Goal: Find specific page/section: Find specific page/section

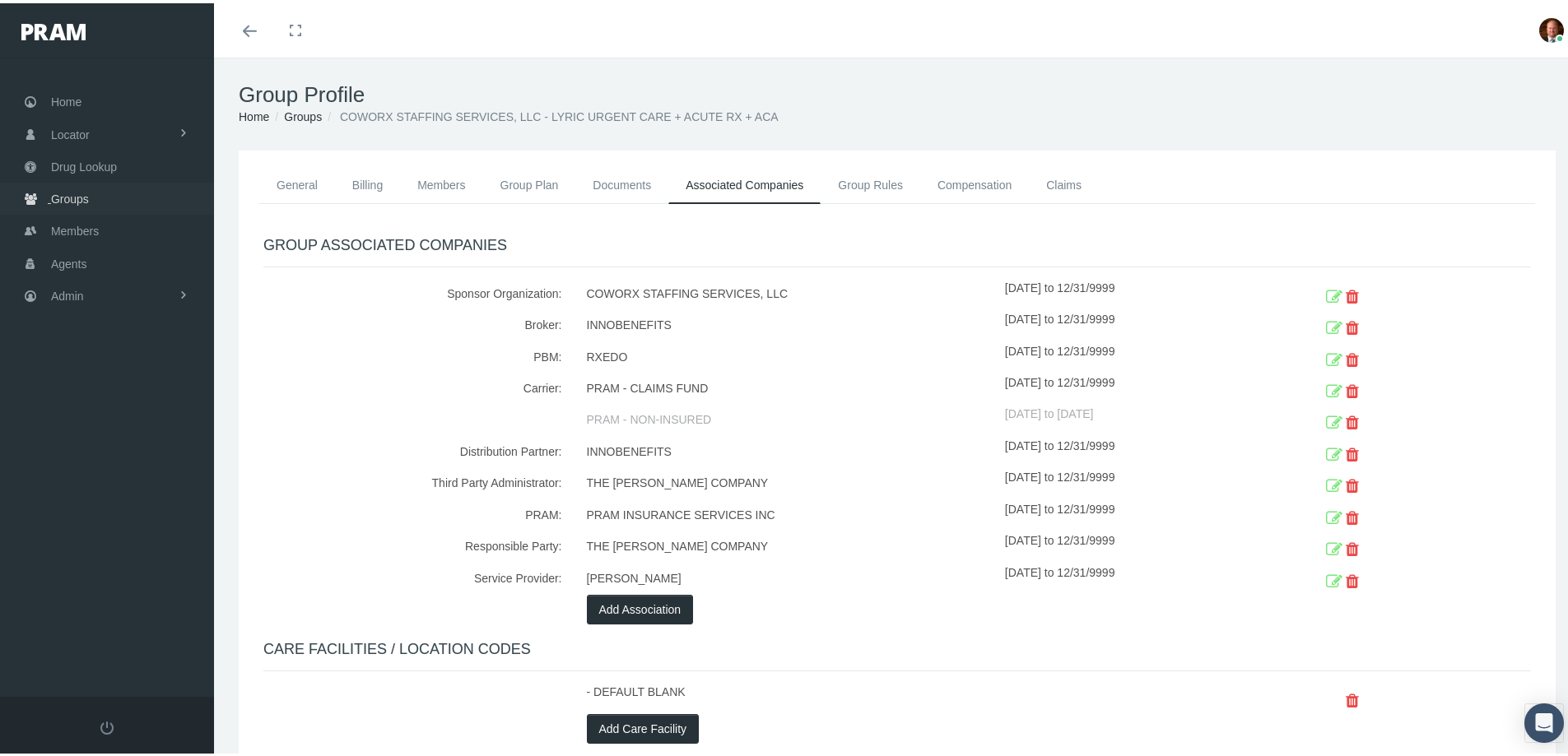
click at [61, 198] on span "Groups" at bounding box center [70, 196] width 38 height 31
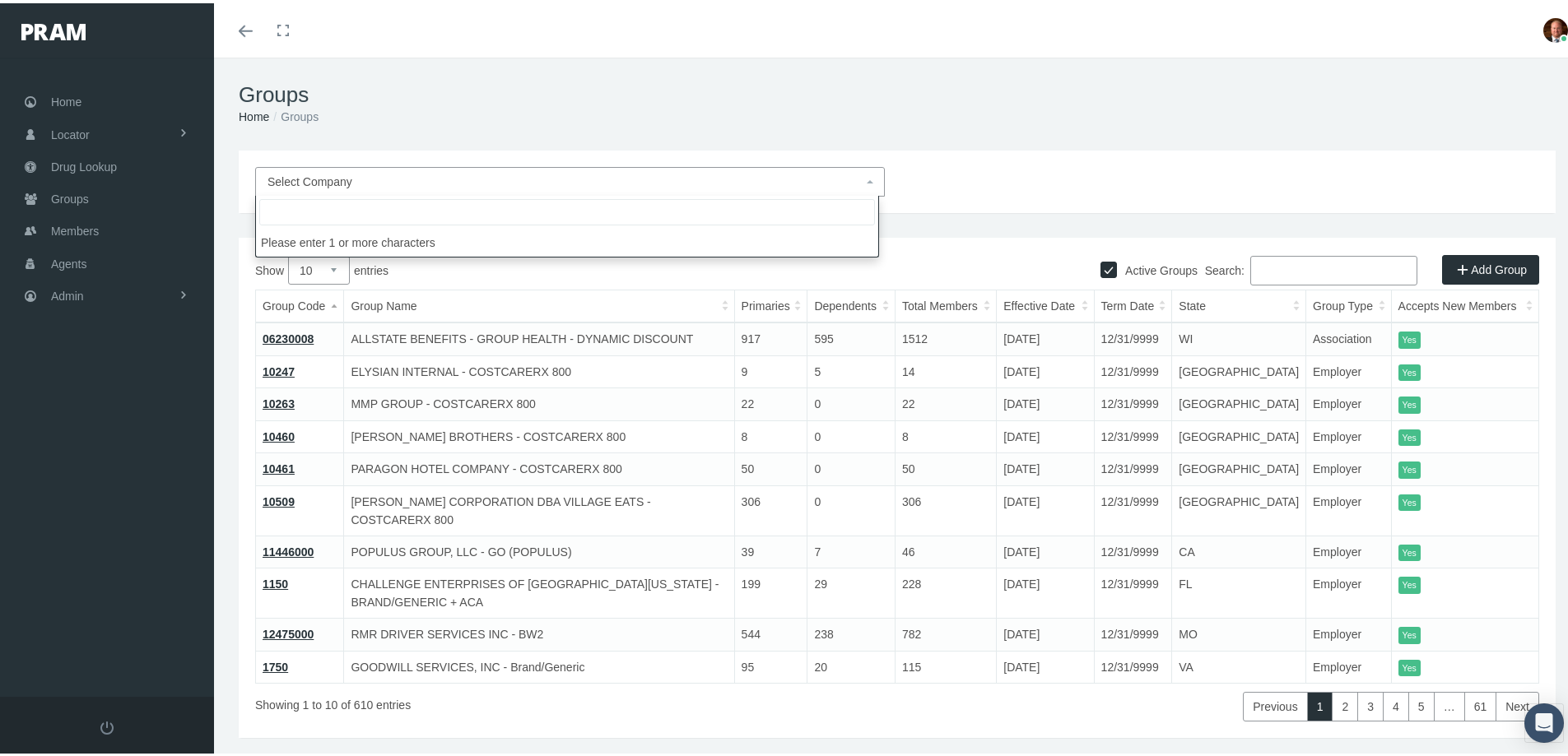
click at [445, 179] on span "Select Company" at bounding box center [565, 179] width 595 height 18
type input "innob"
select select "2715"
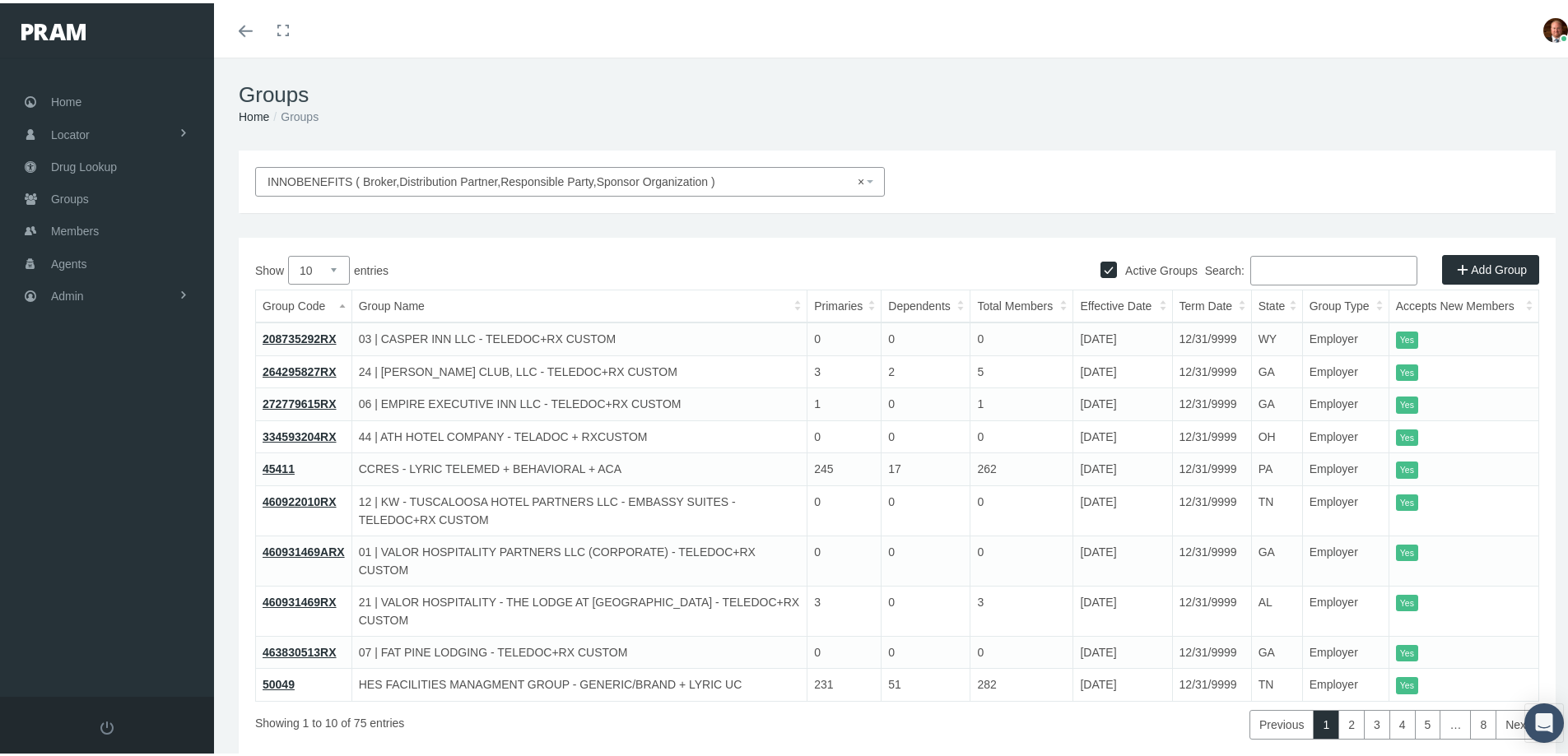
click at [333, 263] on select "10 25 50 100" at bounding box center [319, 267] width 62 height 29
select select "100"
click at [288, 253] on select "10 25 50 100" at bounding box center [319, 267] width 62 height 29
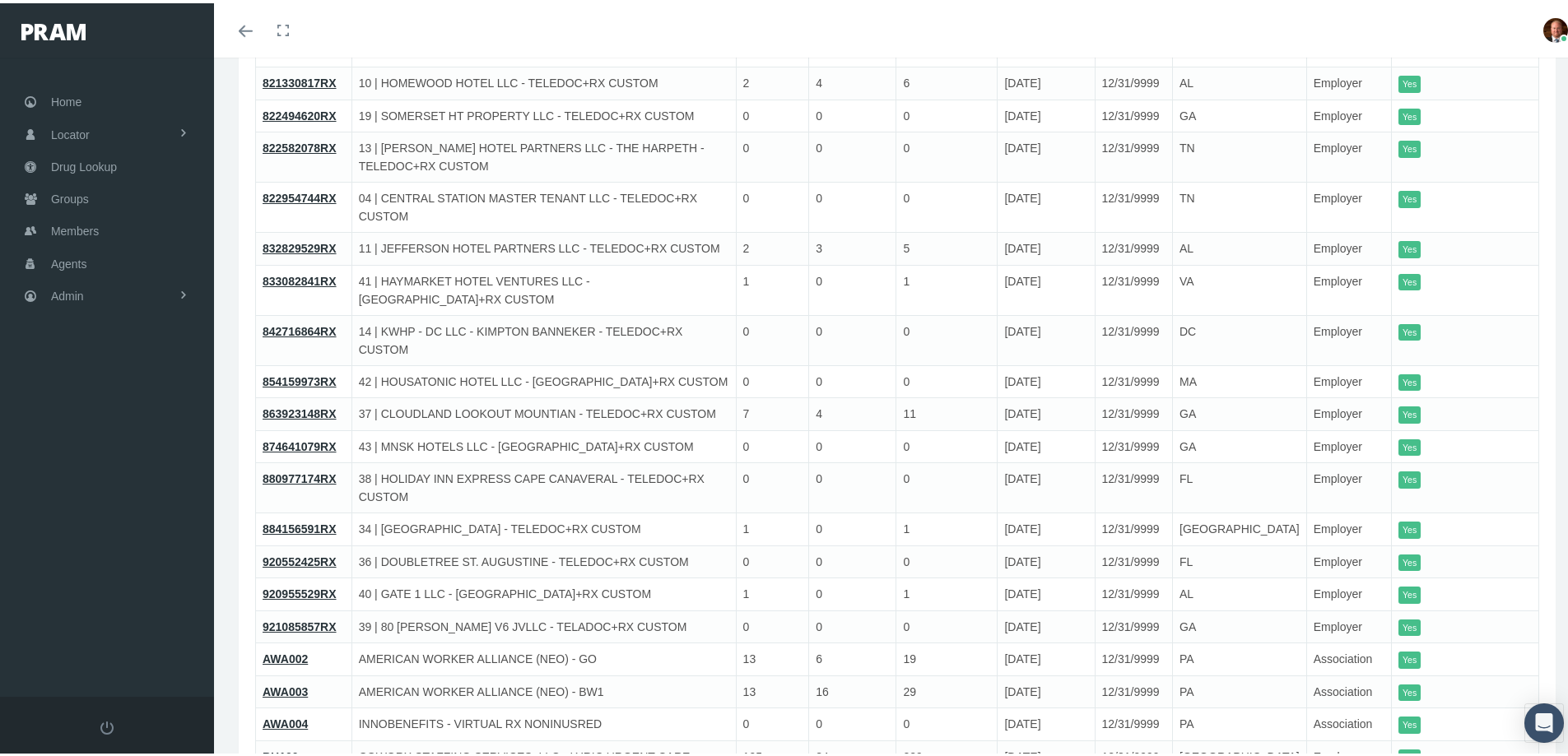
scroll to position [823, 0]
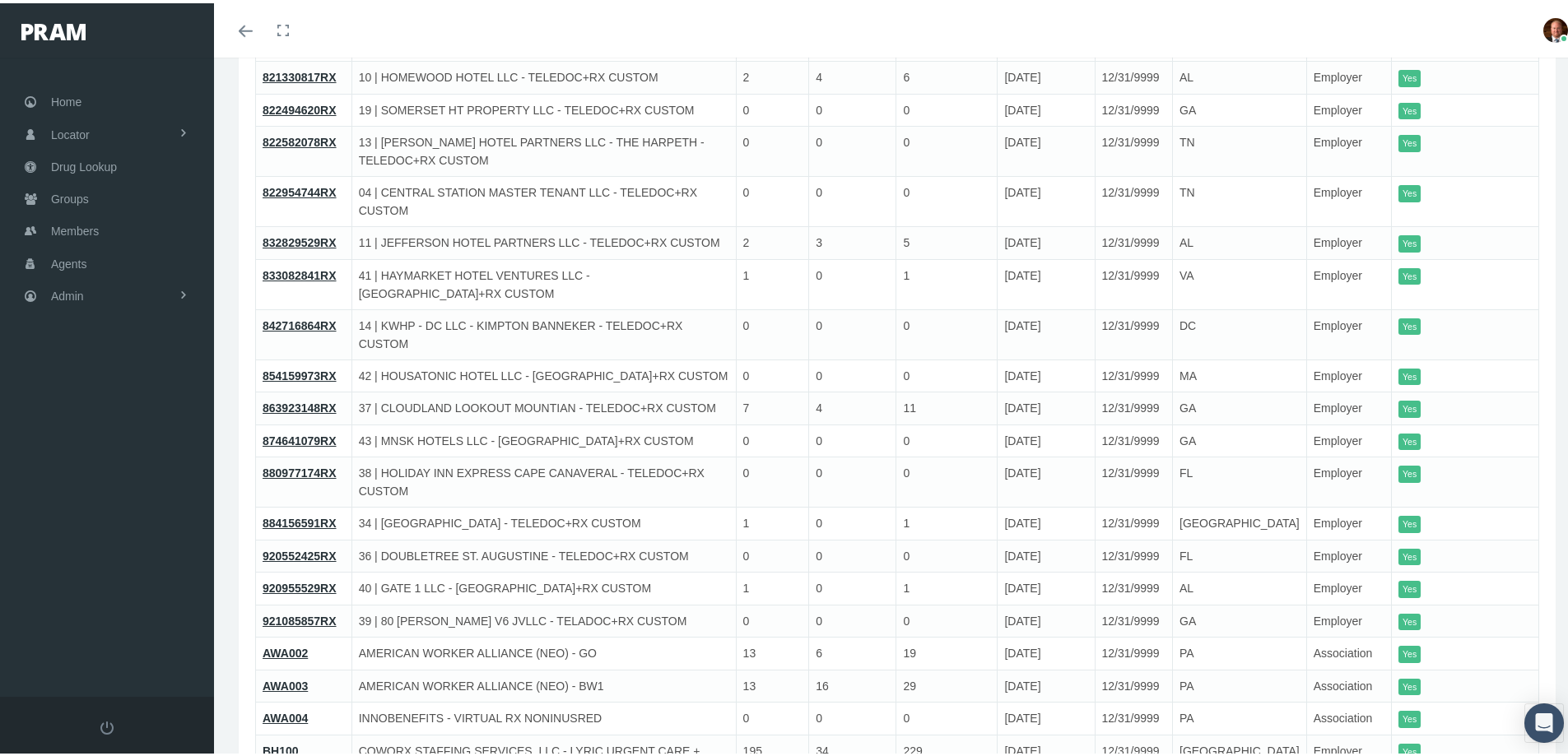
click at [285, 644] on link "AWA002" at bounding box center [286, 650] width 45 height 14
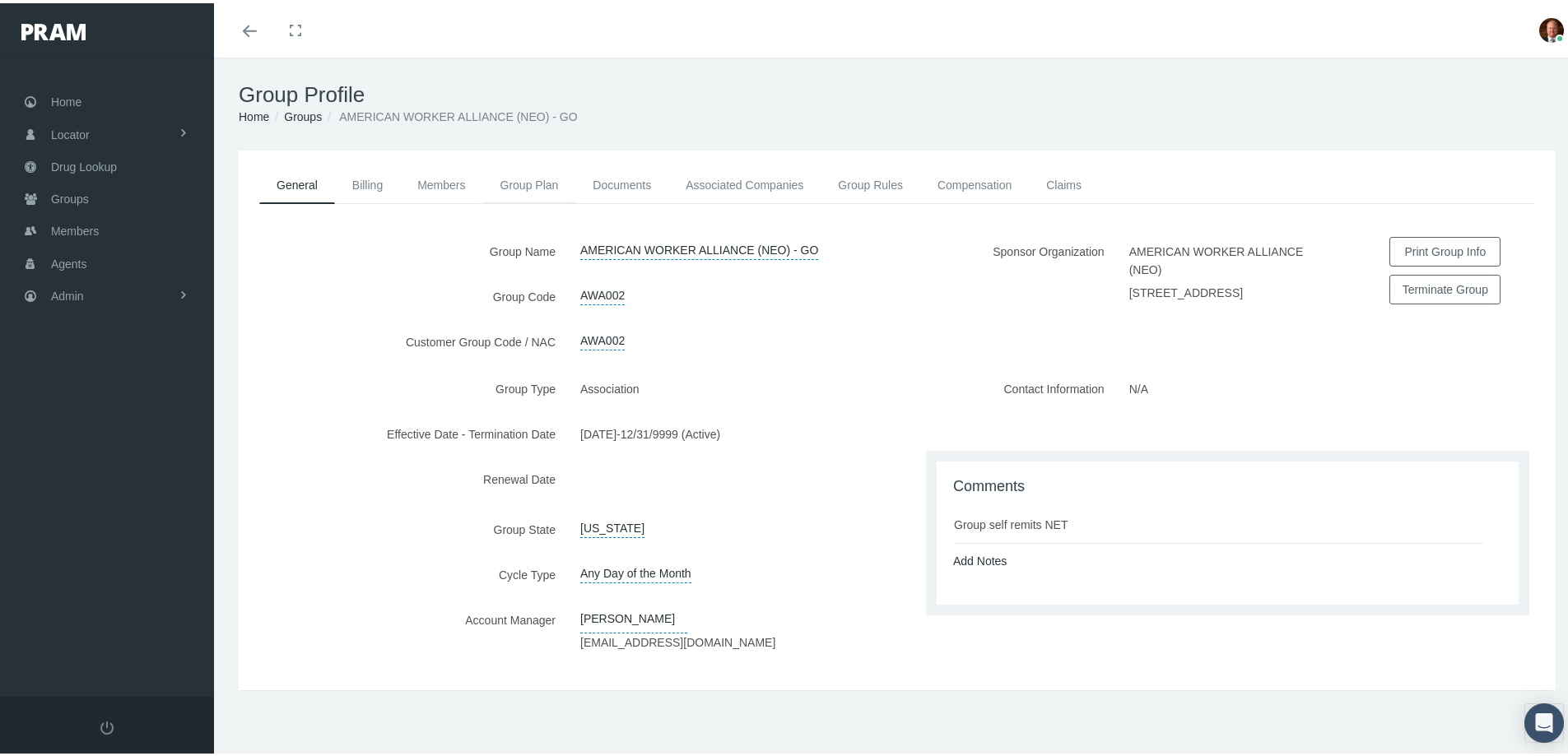
click at [516, 182] on link "Group Plan" at bounding box center [530, 182] width 93 height 36
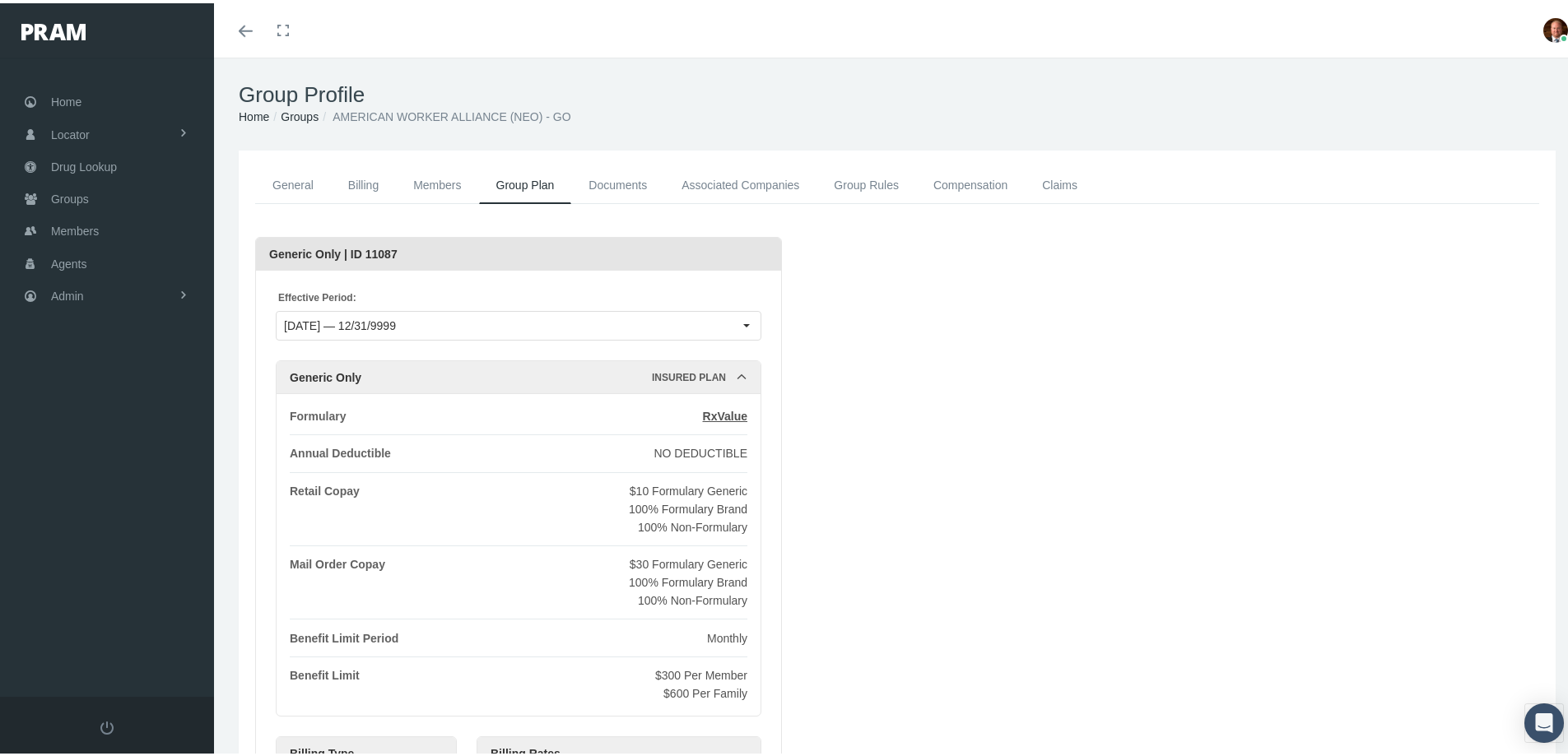
click at [301, 111] on link "Groups" at bounding box center [300, 113] width 38 height 14
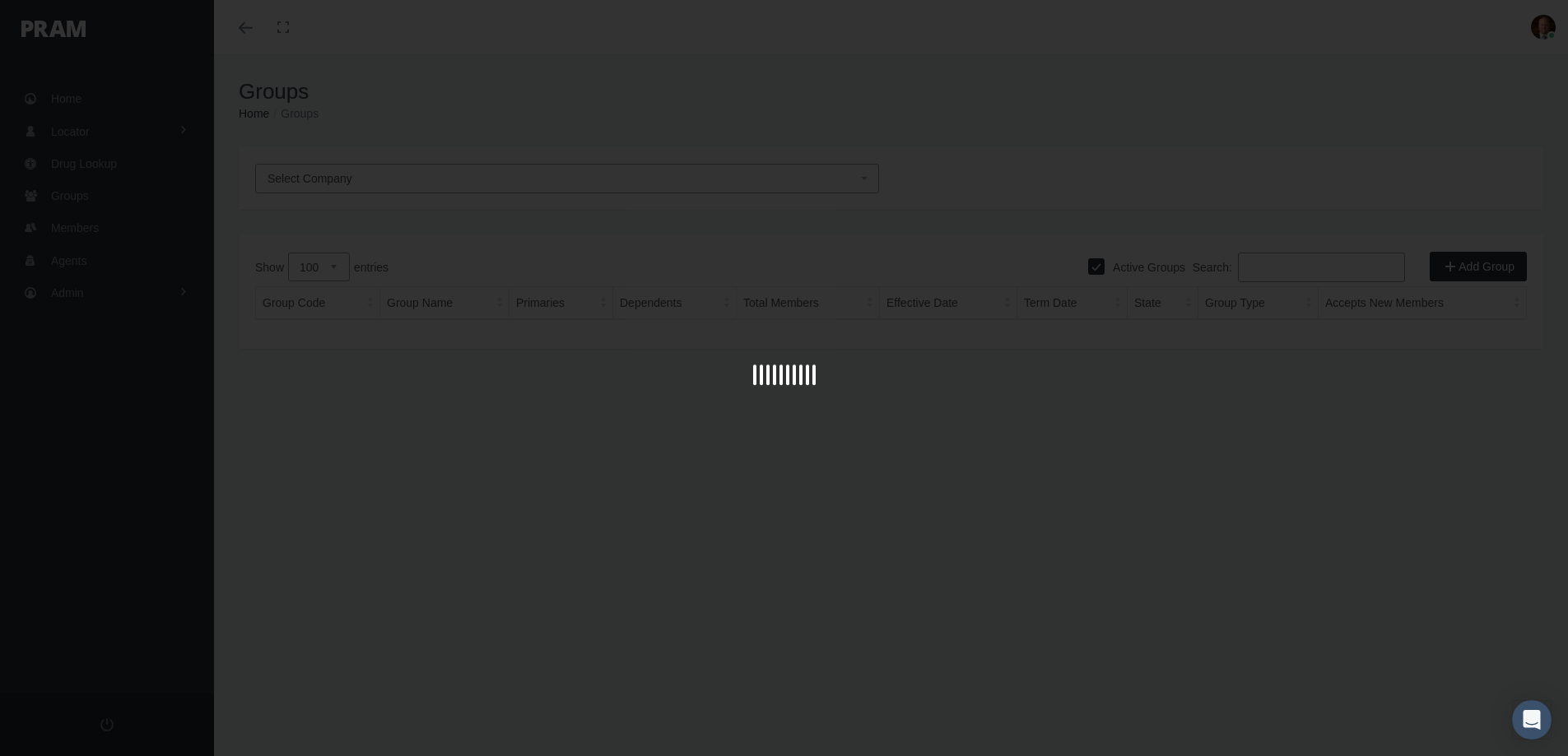
select select "100"
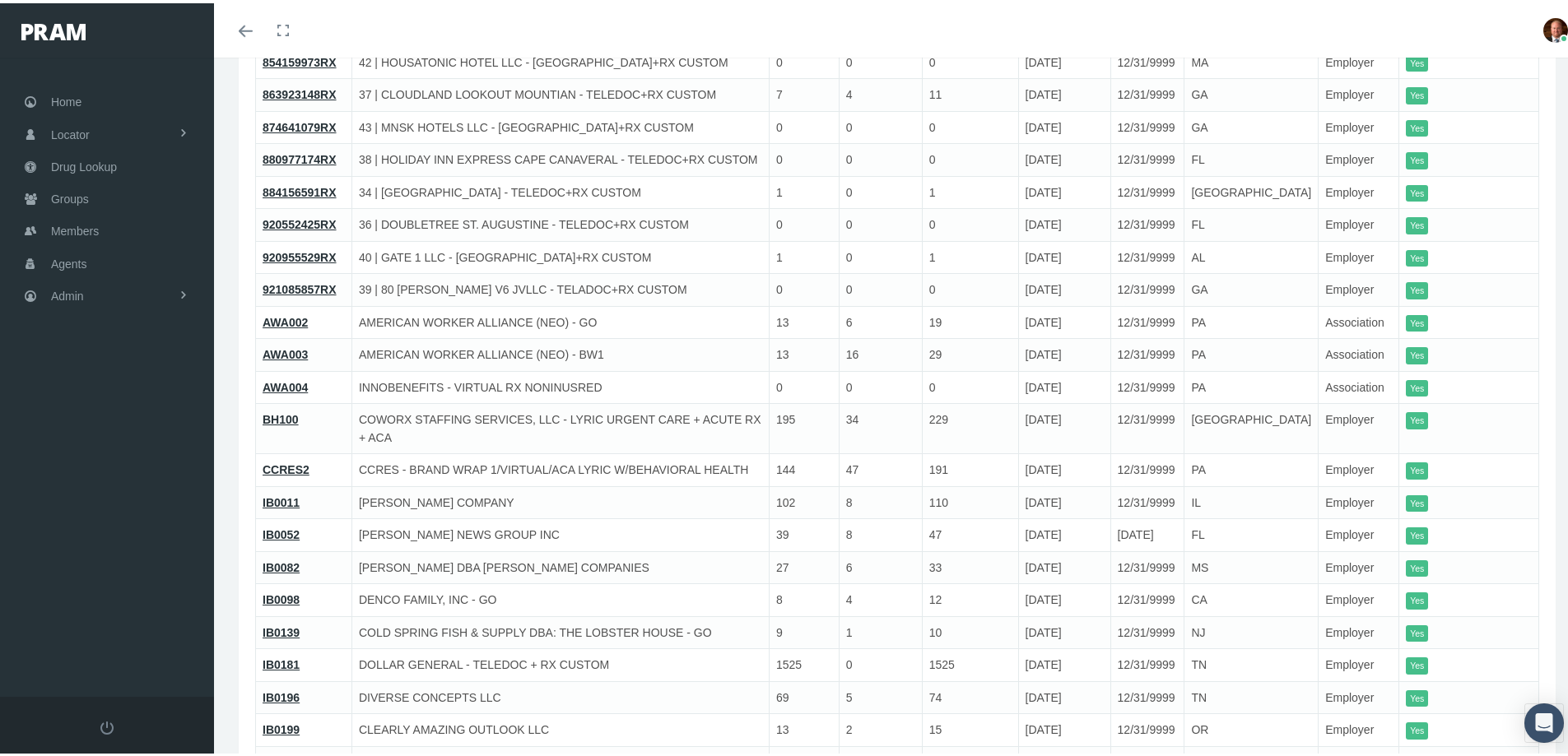
scroll to position [1070, 0]
click at [281, 586] on link "IB0098" at bounding box center [281, 592] width 37 height 14
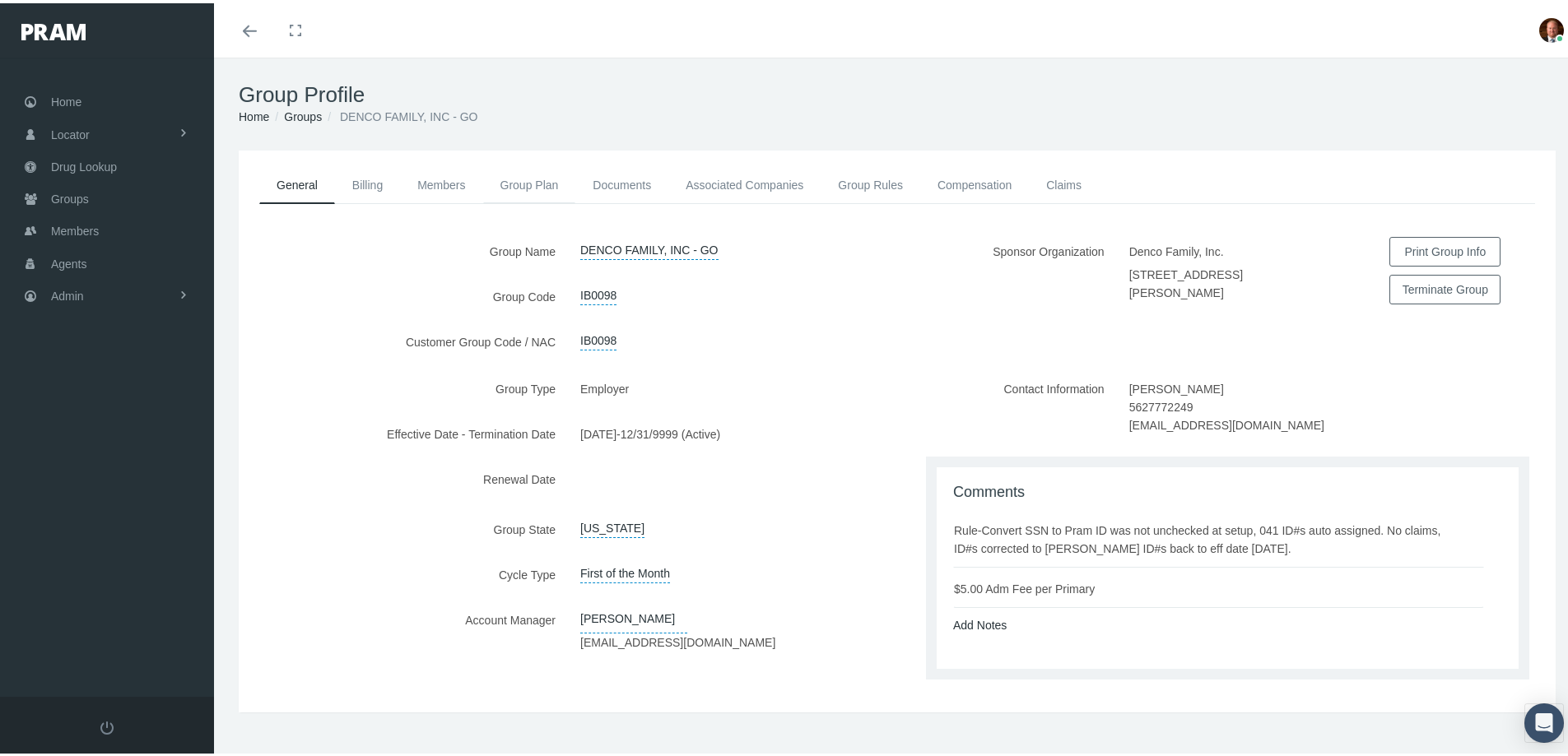
click at [530, 175] on link "Group Plan" at bounding box center [530, 182] width 93 height 36
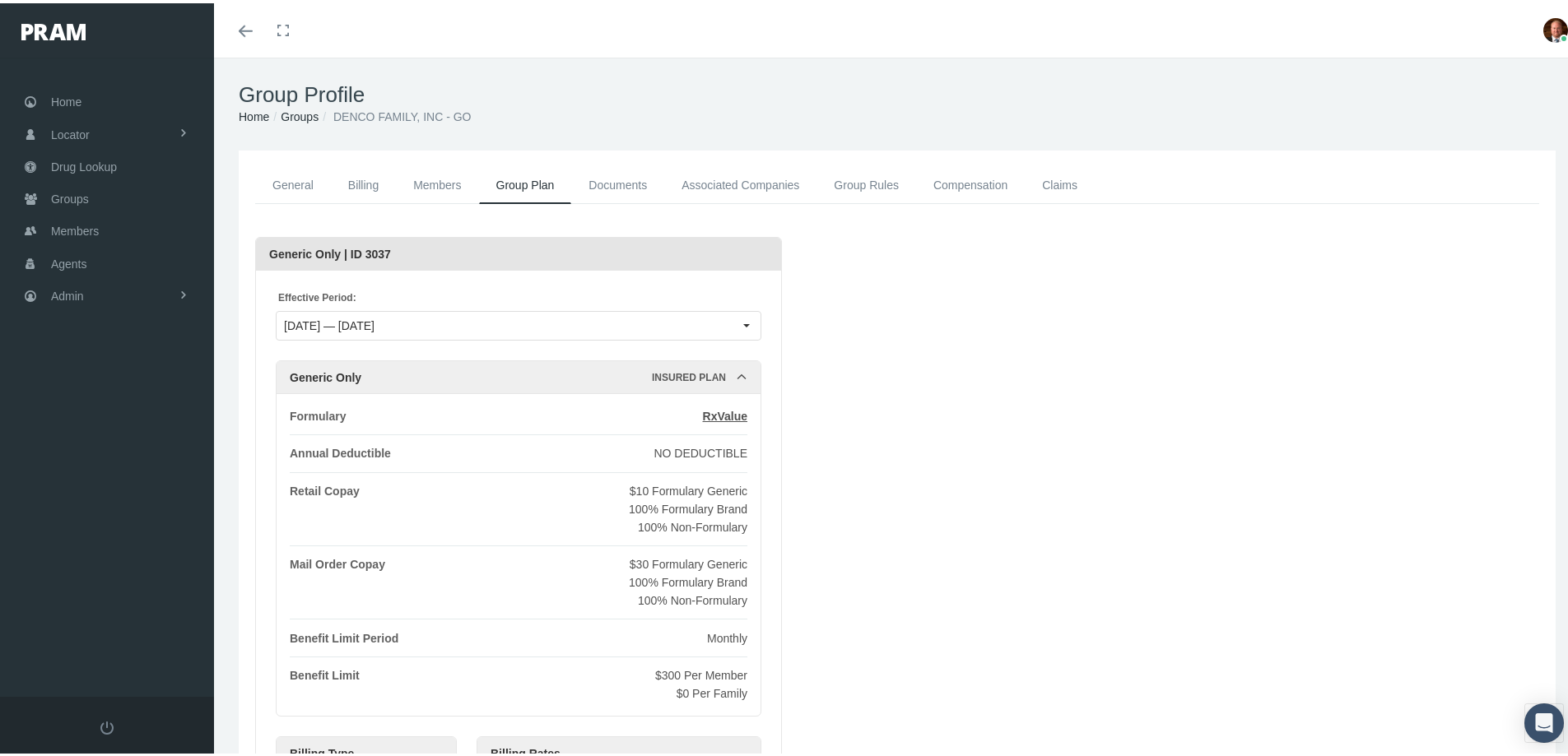
click at [947, 178] on link "Compensation" at bounding box center [970, 182] width 109 height 37
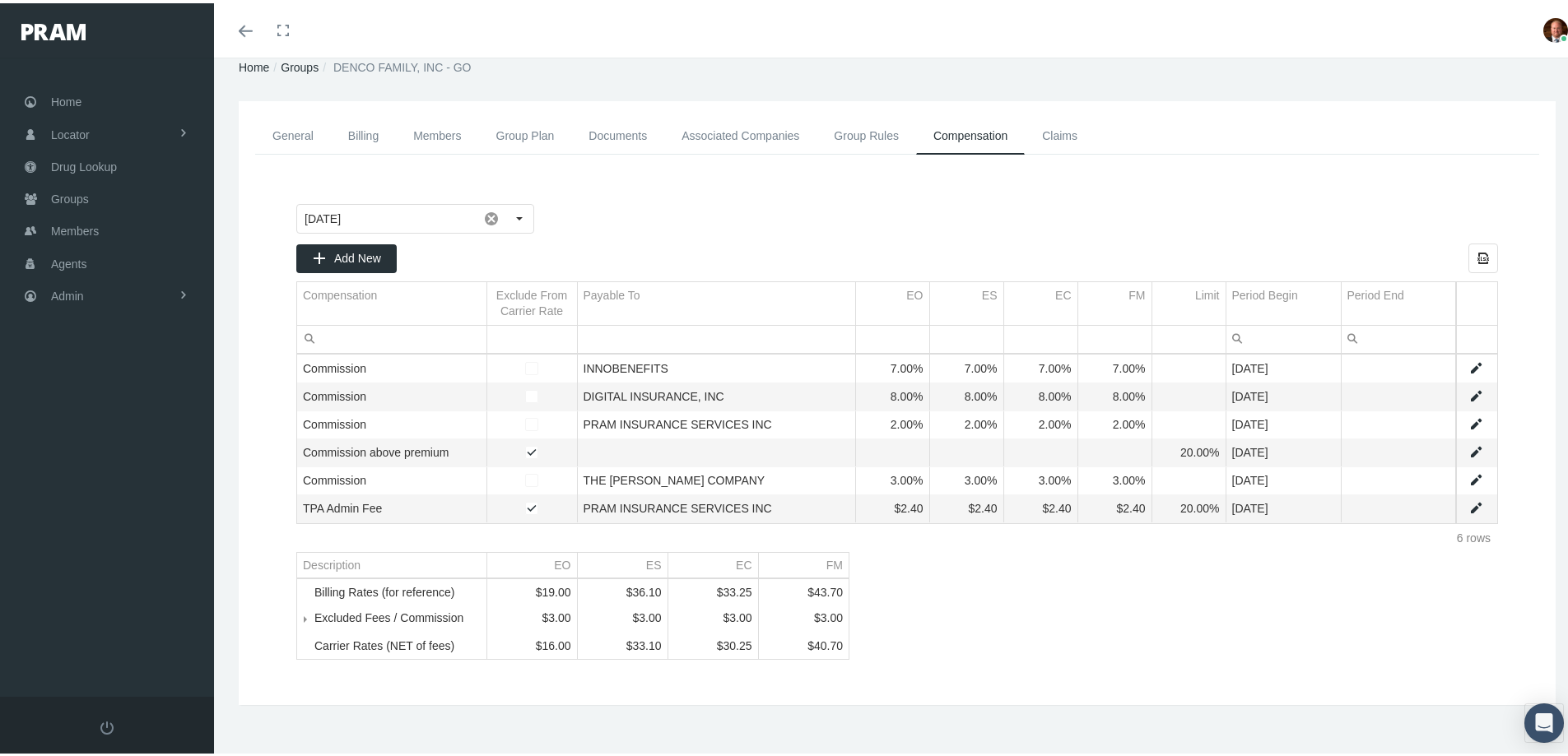
scroll to position [73, 0]
